Goal: Task Accomplishment & Management: Complete application form

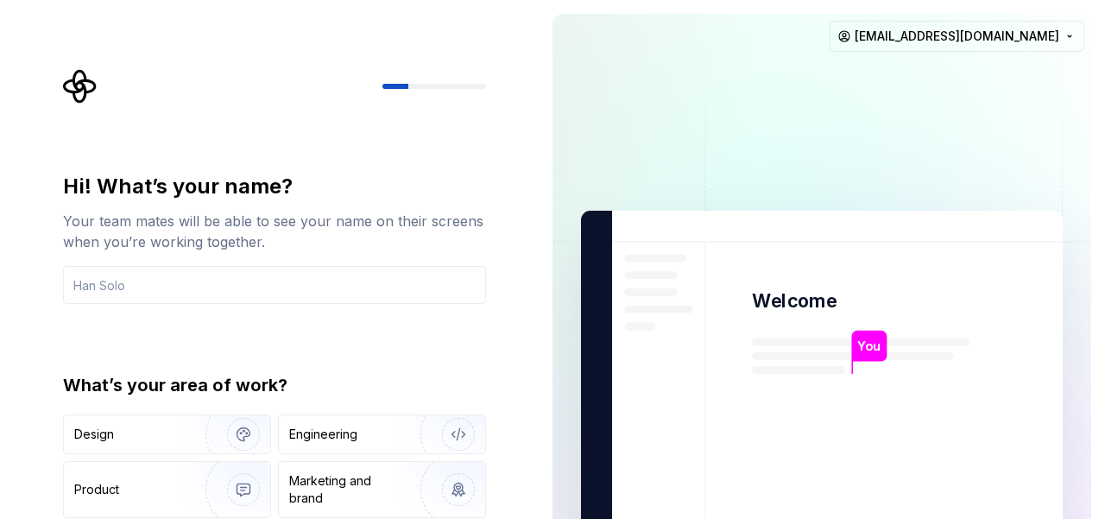
drag, startPoint x: 548, startPoint y: 168, endPoint x: 546, endPoint y: 179, distance: 10.7
click at [546, 179] on div "You Welcome You T B +3 [PERSON_NAME] [PERSON_NAME] [EMAIL_ADDRESS][DOMAIN_NAME]" at bounding box center [822, 389] width 566 height 779
click at [433, 85] on div at bounding box center [434, 86] width 104 height 5
drag, startPoint x: 1104, startPoint y: 28, endPoint x: 1104, endPoint y: 66, distance: 38.9
click at [1104, 66] on div "You Welcome You T B +3 [PERSON_NAME] [PERSON_NAME] [EMAIL_ADDRESS][DOMAIN_NAME]" at bounding box center [822, 389] width 566 height 779
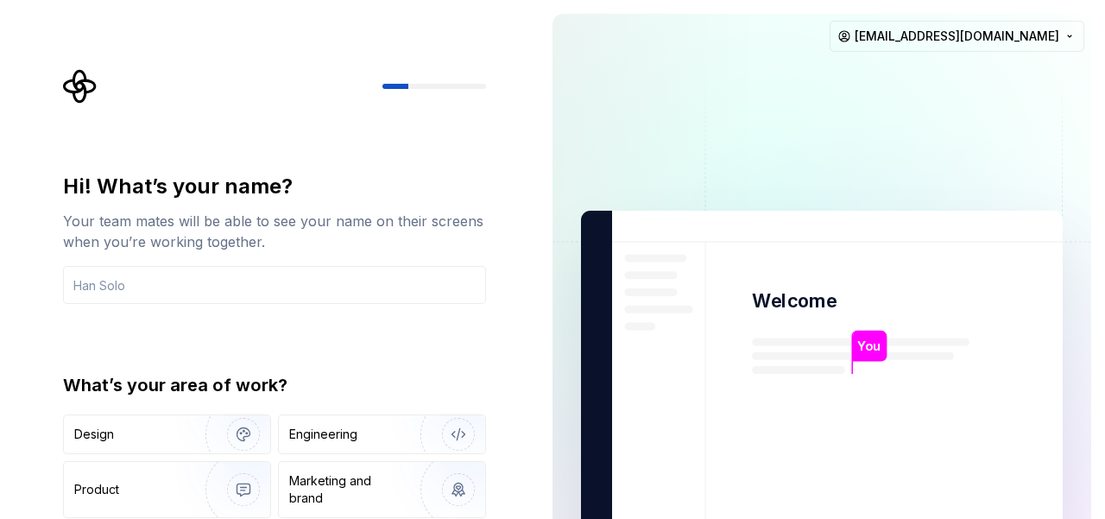
click at [1104, 66] on div "You Welcome You T B +3 [PERSON_NAME] [PERSON_NAME] [EMAIL_ADDRESS][DOMAIN_NAME]" at bounding box center [822, 389] width 566 height 779
drag, startPoint x: 1104, startPoint y: 48, endPoint x: 1098, endPoint y: 162, distance: 114.1
click at [1098, 162] on div "You Welcome You T B +3 [PERSON_NAME] [PERSON_NAME] [EMAIL_ADDRESS][DOMAIN_NAME]" at bounding box center [822, 389] width 566 height 779
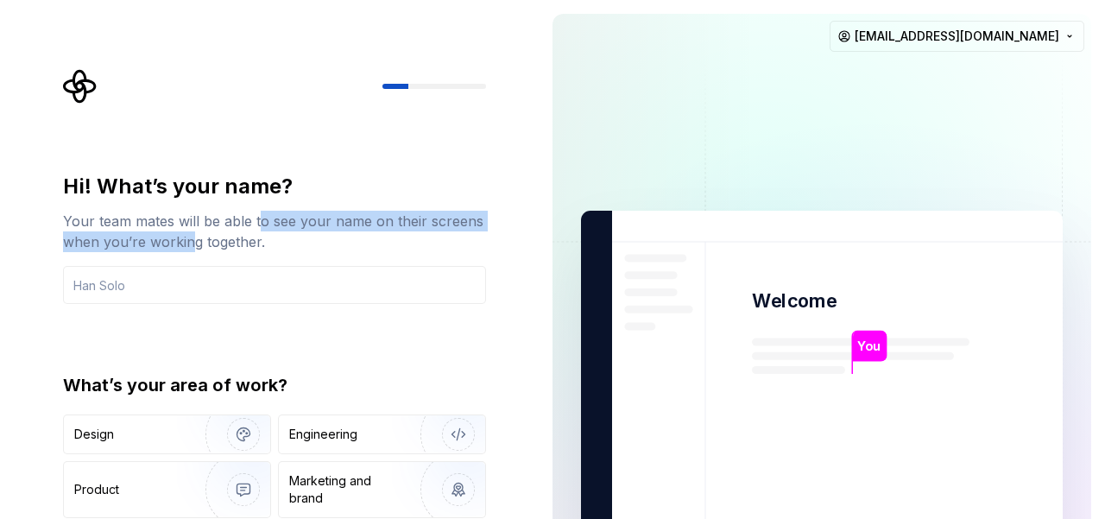
drag, startPoint x: 189, startPoint y: 232, endPoint x: 249, endPoint y: 208, distance: 64.3
click at [249, 208] on div "Hi! What’s your name? Your team mates will be able to see your name on their sc…" at bounding box center [274, 212] width 423 height 79
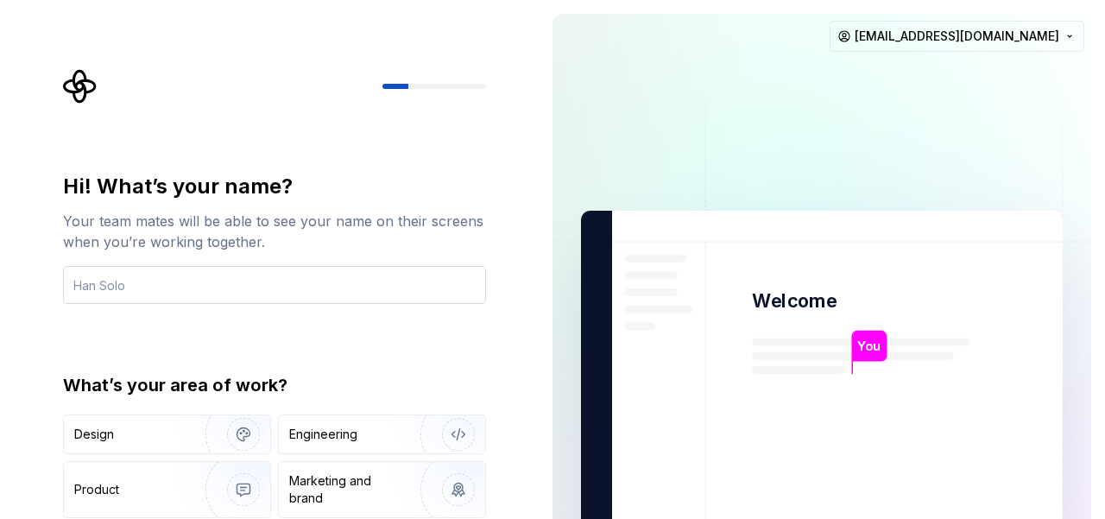
click at [209, 294] on input "text" at bounding box center [274, 285] width 423 height 38
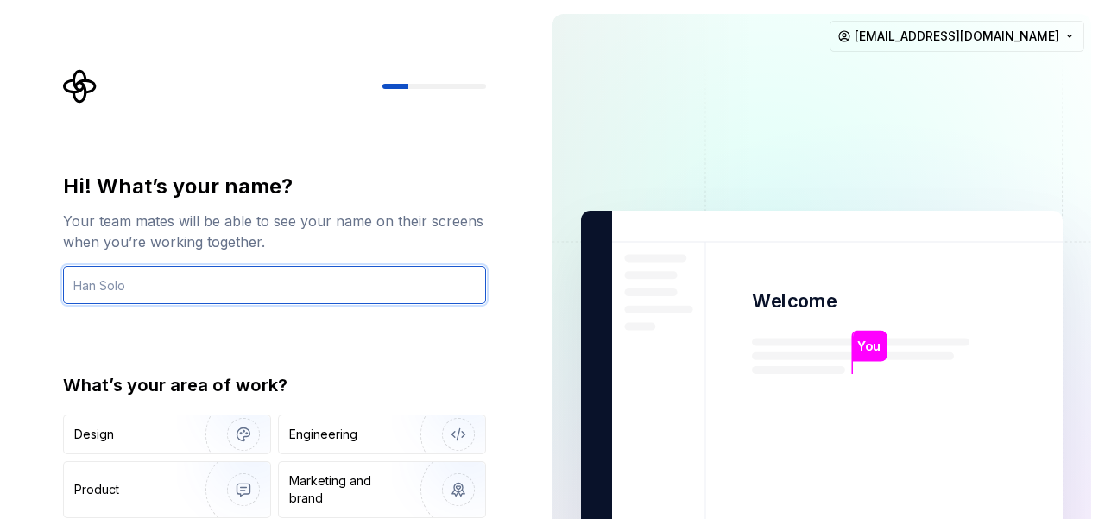
click at [185, 281] on input "text" at bounding box center [274, 285] width 423 height 38
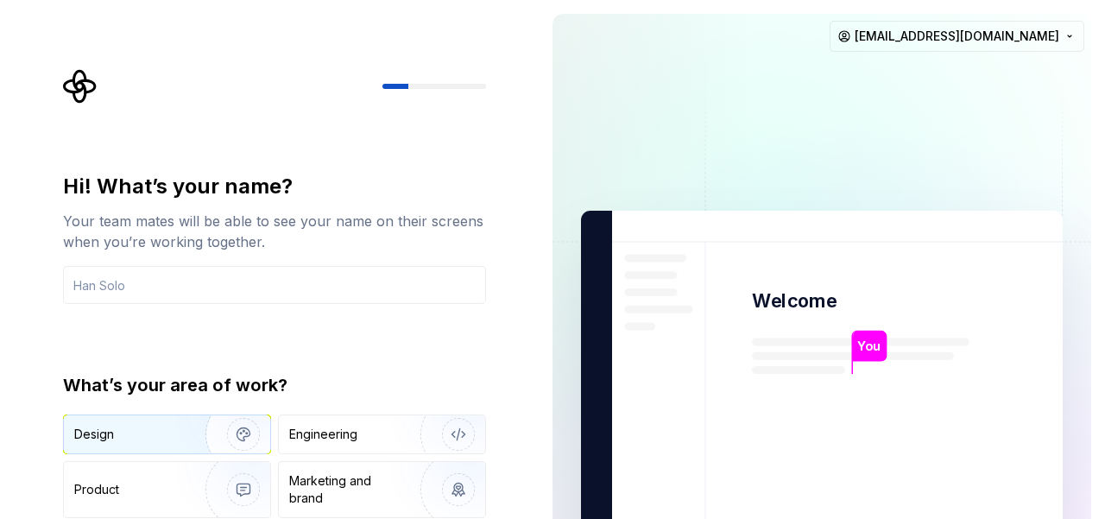
click at [161, 419] on div "Design" at bounding box center [167, 434] width 206 height 38
click at [251, 425] on img "button" at bounding box center [232, 434] width 111 height 116
click at [188, 434] on img "button" at bounding box center [232, 434] width 111 height 116
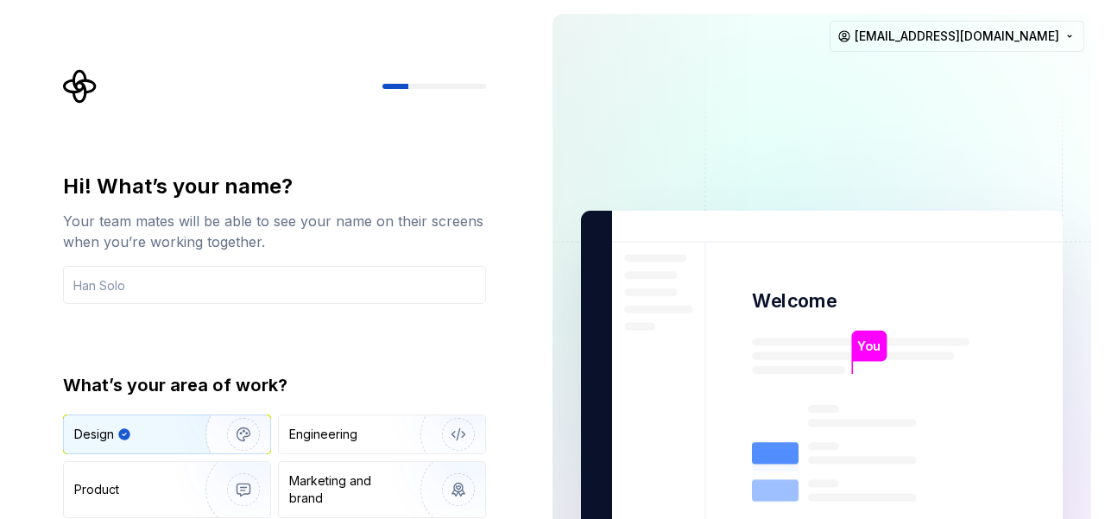
click at [244, 412] on div "What’s your area of work? Design Engineering Product Marketing and brand Other" at bounding box center [274, 469] width 423 height 192
click at [247, 427] on img "button" at bounding box center [232, 434] width 111 height 116
click at [161, 450] on div "Design" at bounding box center [167, 434] width 206 height 38
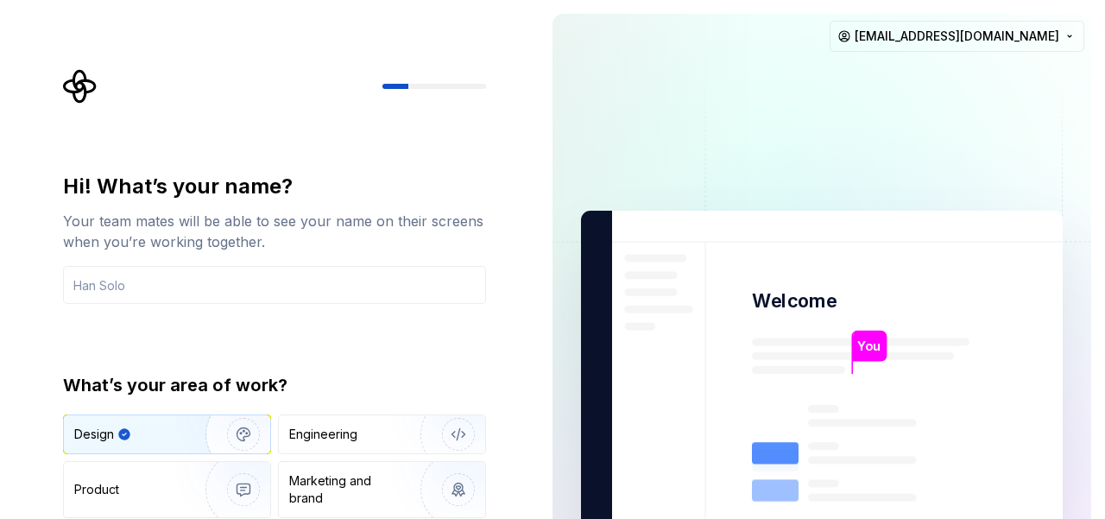
click at [121, 421] on div "Design" at bounding box center [167, 434] width 206 height 38
click at [393, 325] on div "Hi! What’s your name? Your team mates will be able to see your name on their sc…" at bounding box center [274, 369] width 423 height 392
click at [237, 430] on img "button" at bounding box center [232, 434] width 111 height 116
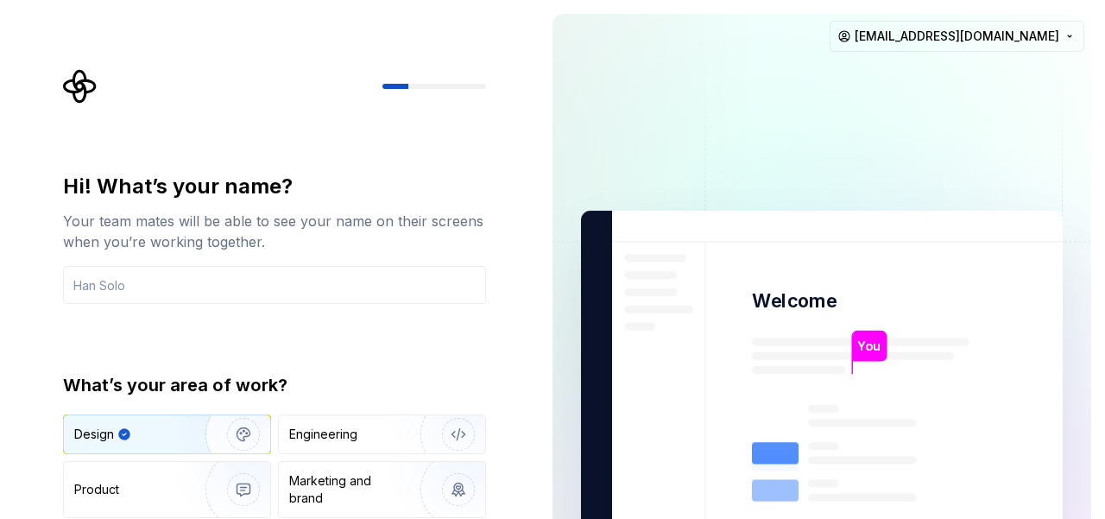
click at [237, 430] on img "button" at bounding box center [232, 434] width 111 height 116
click at [1066, 34] on html "Hi! What’s your name? Your team mates will be able to see your name on their sc…" at bounding box center [552, 259] width 1105 height 519
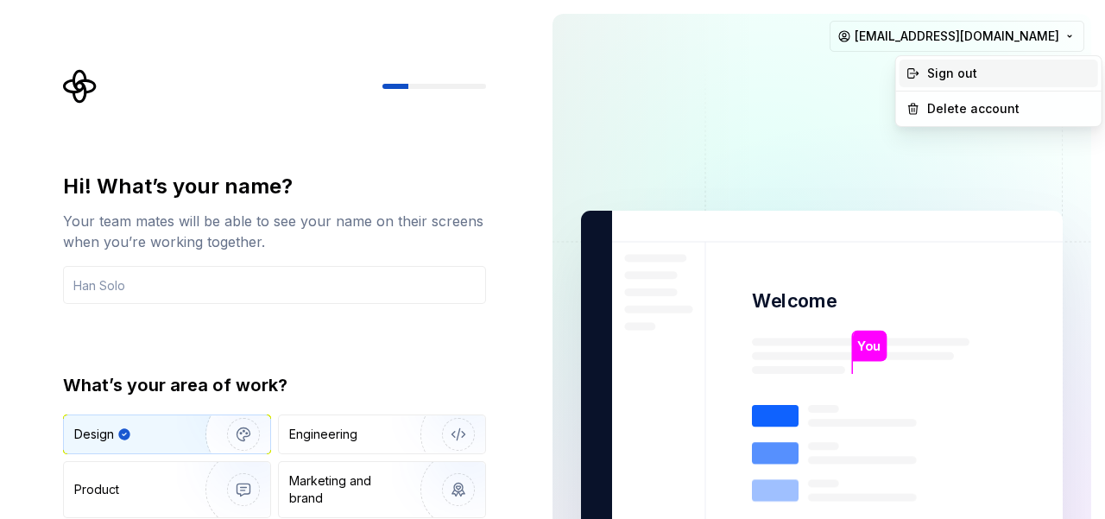
click at [1034, 72] on div "Sign out" at bounding box center [1009, 73] width 164 height 17
